Goal: Task Accomplishment & Management: Use online tool/utility

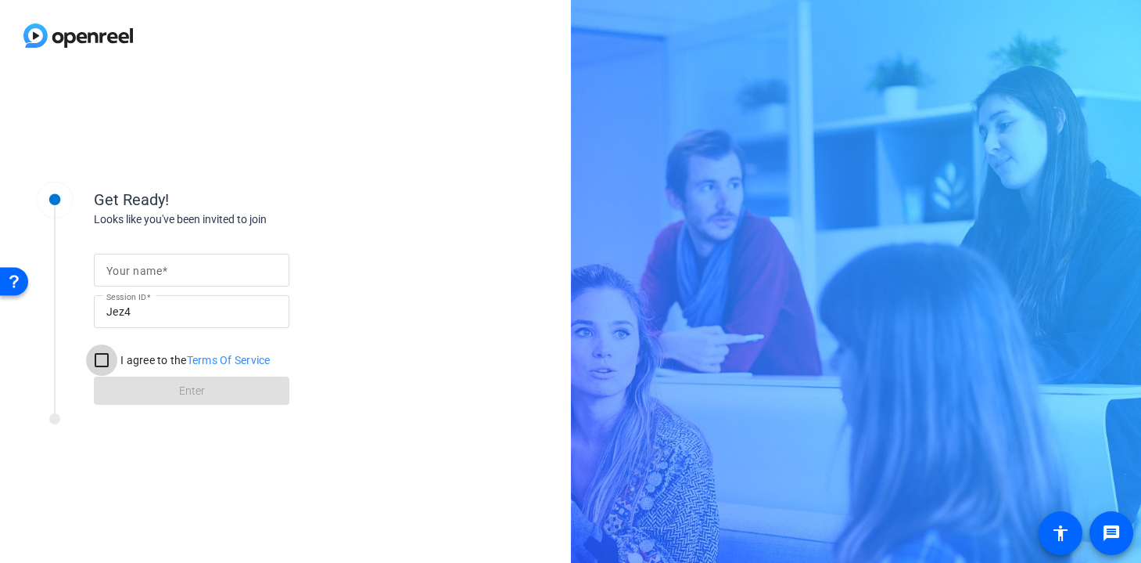
click at [103, 365] on input "I agree to the Terms Of Service" at bounding box center [101, 359] width 31 height 31
checkbox input "true"
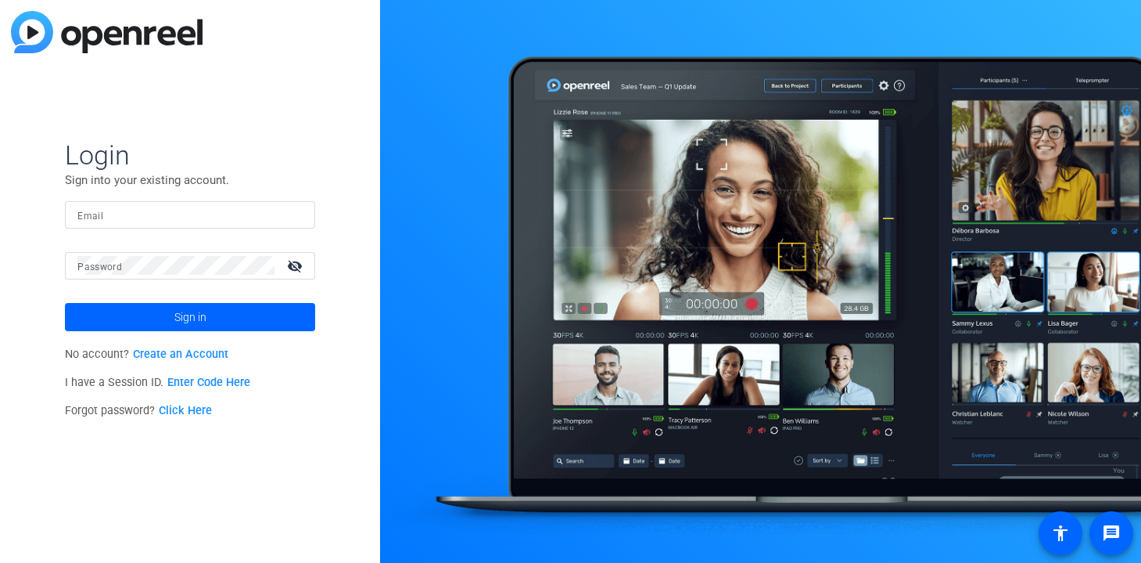
click at [130, 207] on input "Email" at bounding box center [189, 214] width 225 height 19
type input "[PERSON_NAME][EMAIL_ADDRESS][PERSON_NAME][DOMAIN_NAME]"
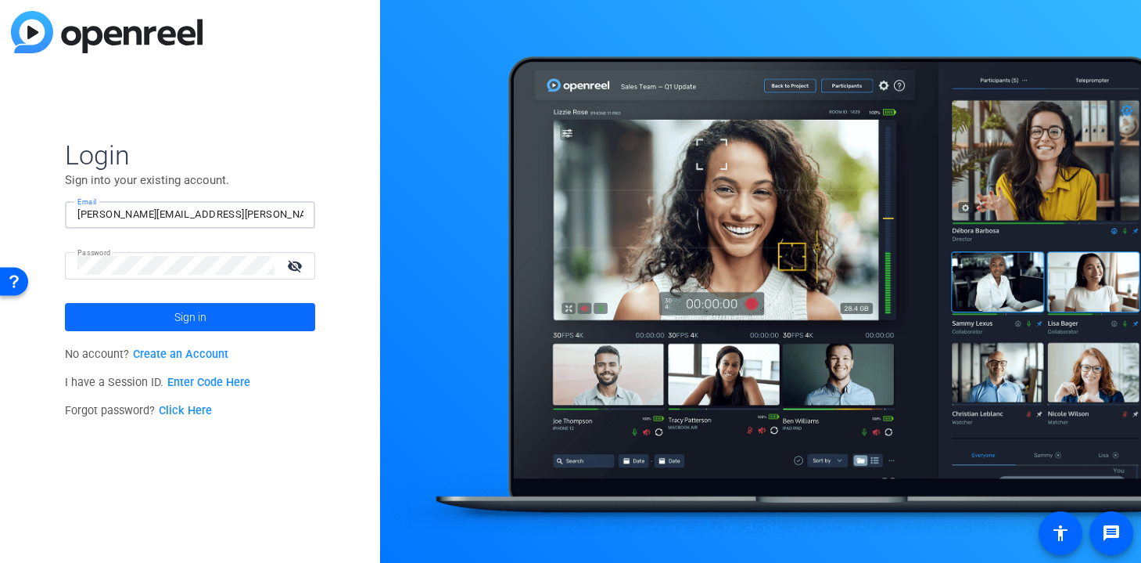
click at [171, 311] on span at bounding box center [190, 317] width 250 height 38
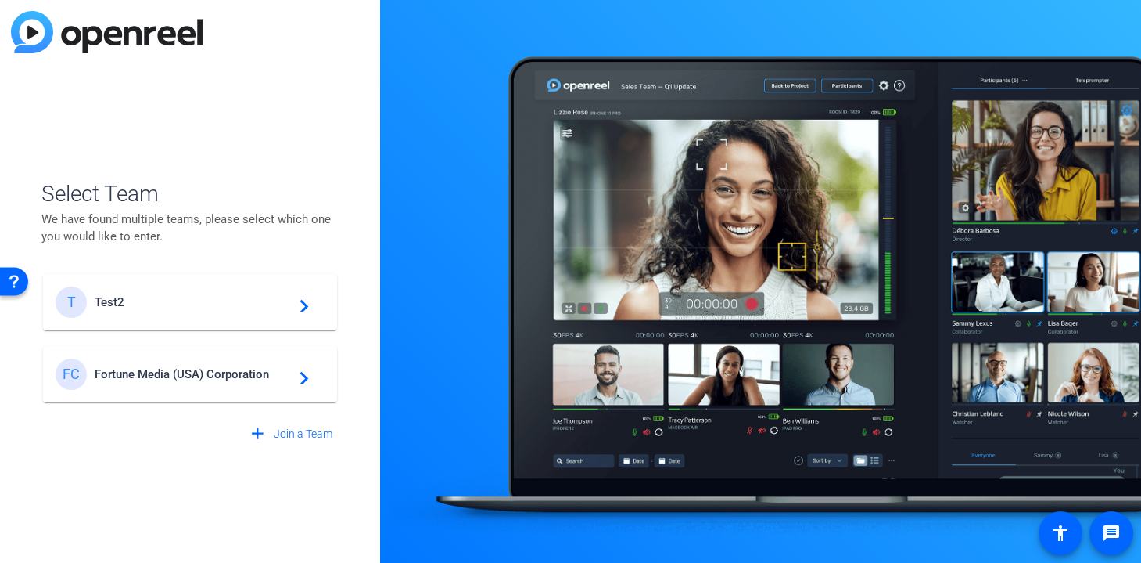
click at [177, 370] on span "Fortune Media (USA) Corporation" at bounding box center [193, 374] width 196 height 14
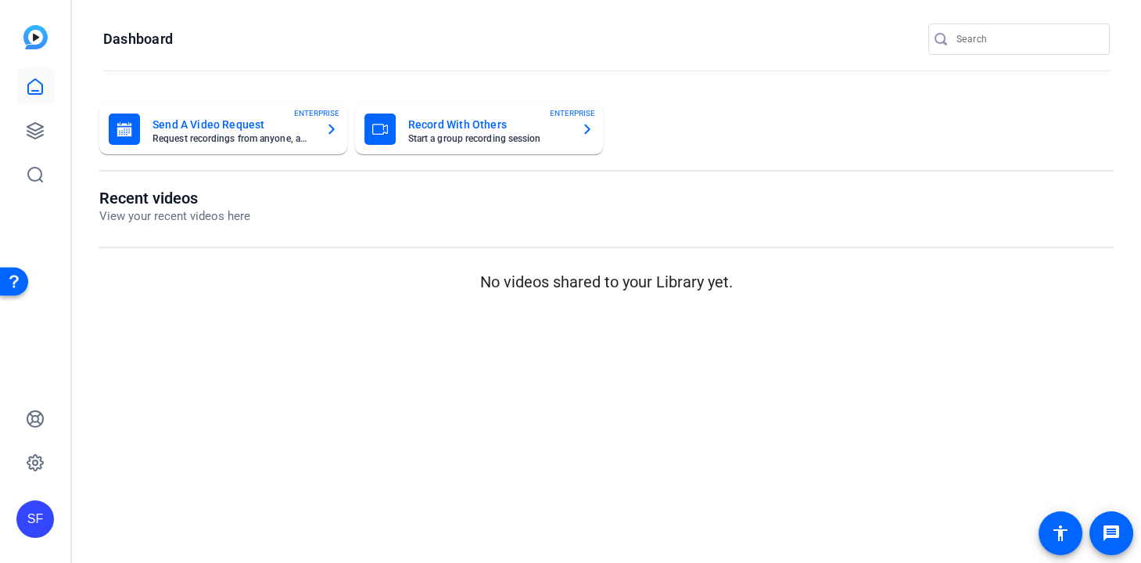
click at [225, 215] on p "View your recent videos here" at bounding box center [174, 216] width 151 height 18
click at [29, 132] on icon at bounding box center [35, 130] width 19 height 19
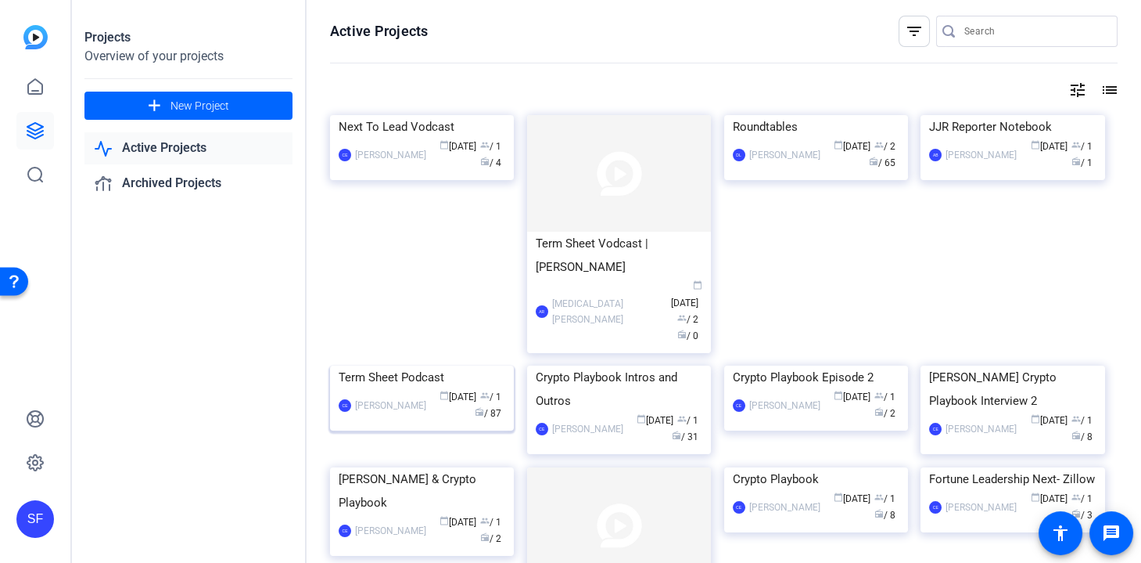
click at [409, 365] on img at bounding box center [422, 365] width 184 height 0
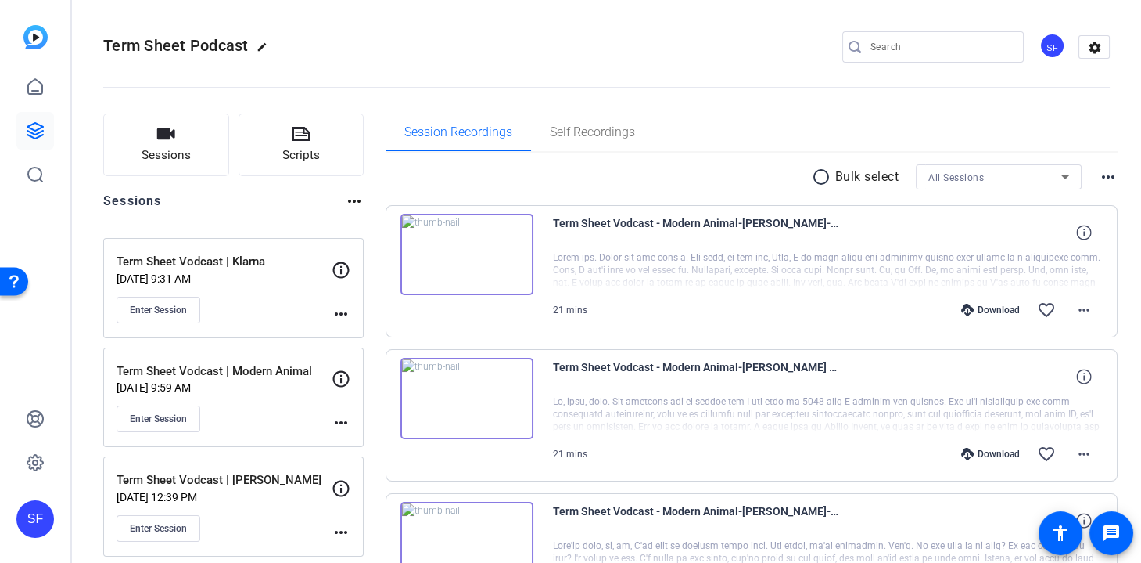
click at [279, 285] on div "Term Sheet Vodcast | Klarna [DATE] 9:31 AM Enter Session" at bounding box center [224, 288] width 215 height 70
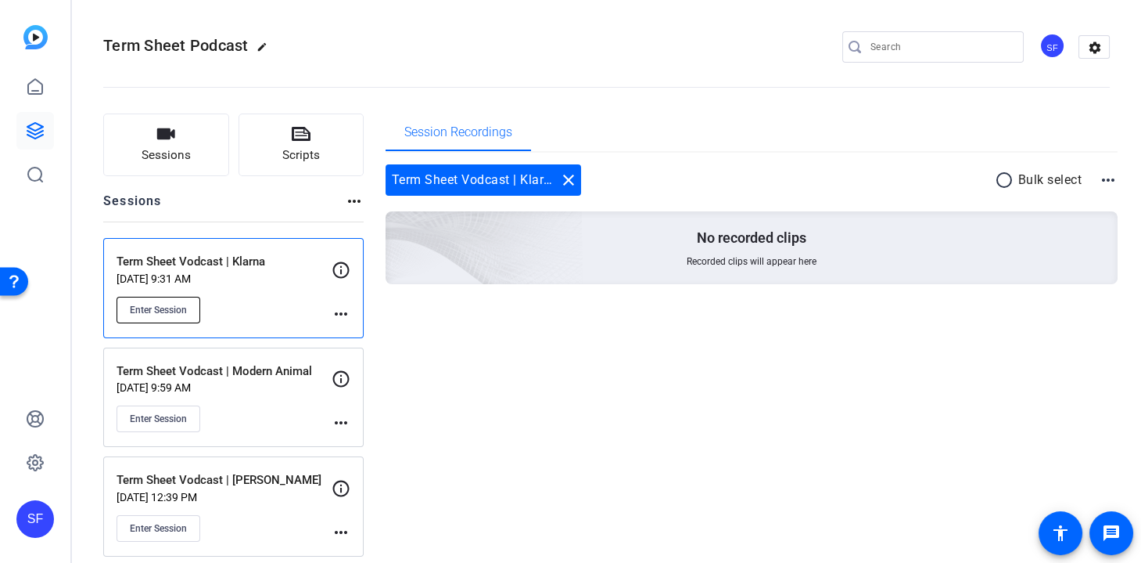
click at [164, 315] on button "Enter Session" at bounding box center [159, 310] width 84 height 27
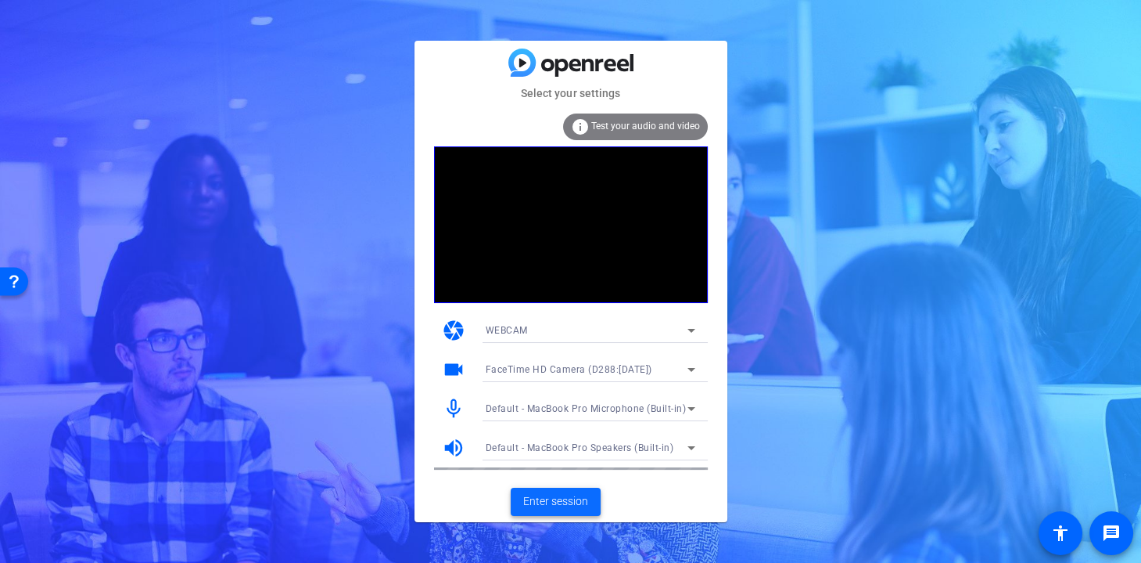
click at [561, 506] on span "Enter session" at bounding box center [555, 501] width 65 height 16
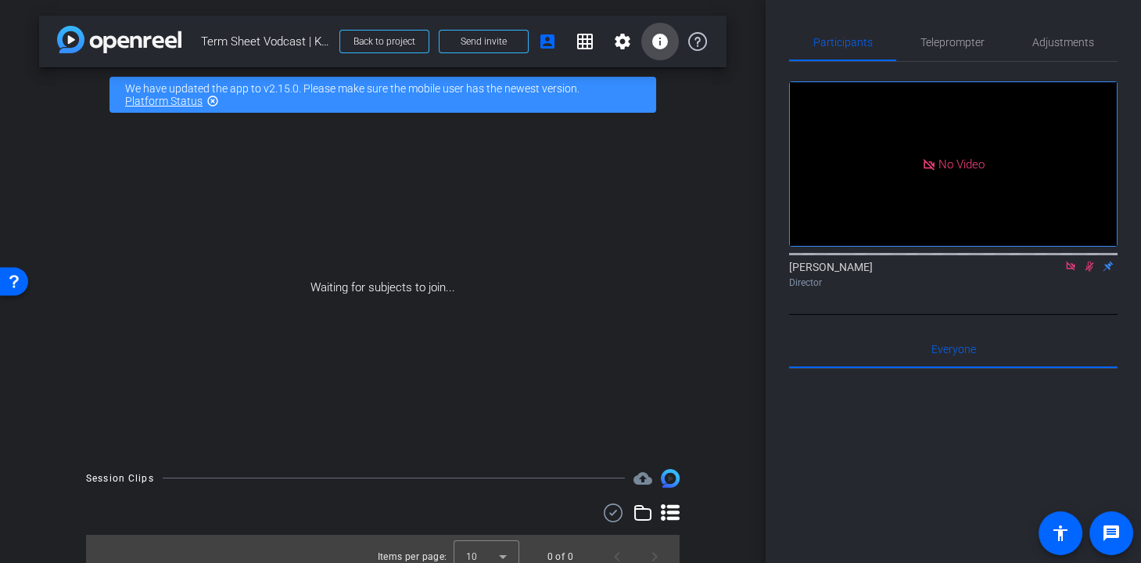
click at [660, 44] on mat-icon "info" at bounding box center [660, 41] width 19 height 19
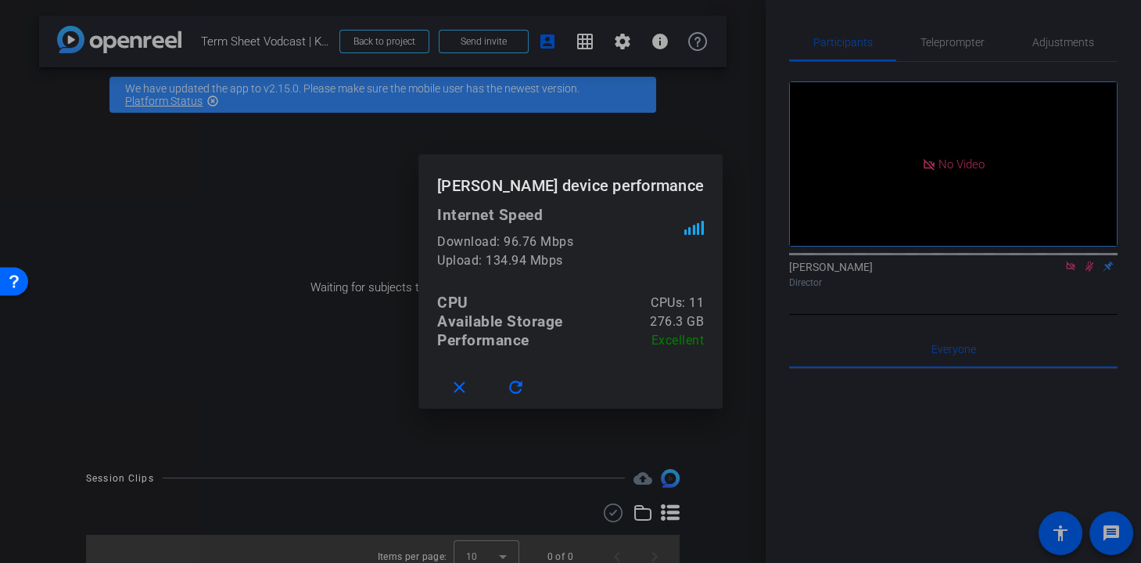
click at [735, 266] on div at bounding box center [570, 281] width 1141 height 563
